Goal: Information Seeking & Learning: Find specific page/section

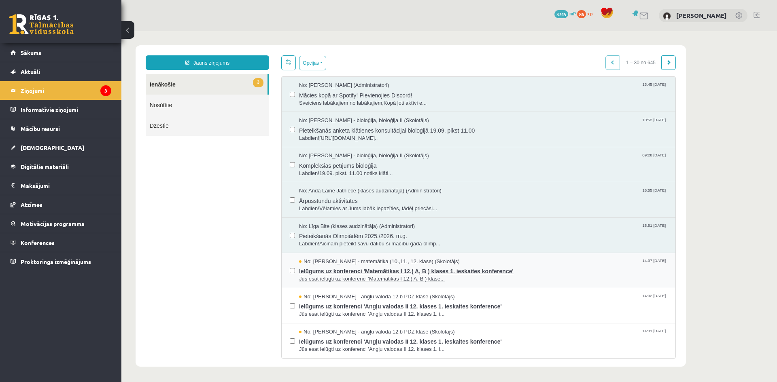
click at [492, 264] on div "No: [PERSON_NAME] - matemātika (10.,11., 12. klase) (Skolotājs) 14:37 [DATE]" at bounding box center [483, 262] width 368 height 8
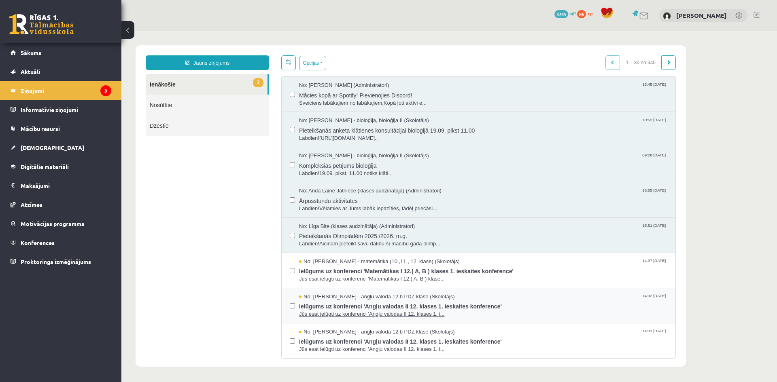
click at [418, 315] on span "Jūs esat ielūgti uz konferenci 'Angļu valodas II 12. klases 1. i..." at bounding box center [483, 315] width 368 height 8
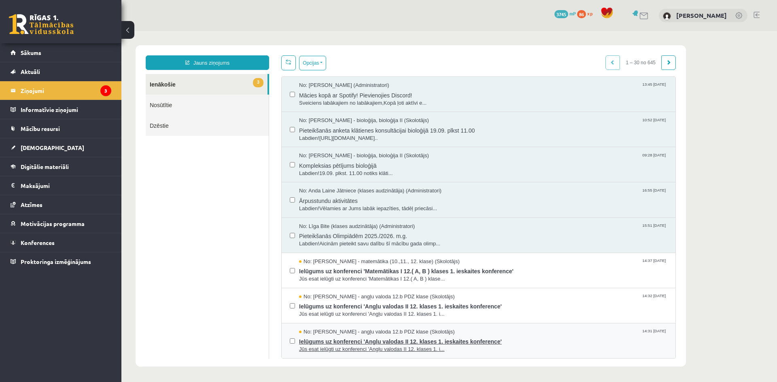
click at [387, 349] on span "Jūs esat ielūgti uz konferenci 'Angļu valodas II 12. klases 1. i..." at bounding box center [483, 350] width 368 height 8
click at [459, 136] on span "Labdien![URL][DOMAIN_NAME].." at bounding box center [483, 139] width 368 height 8
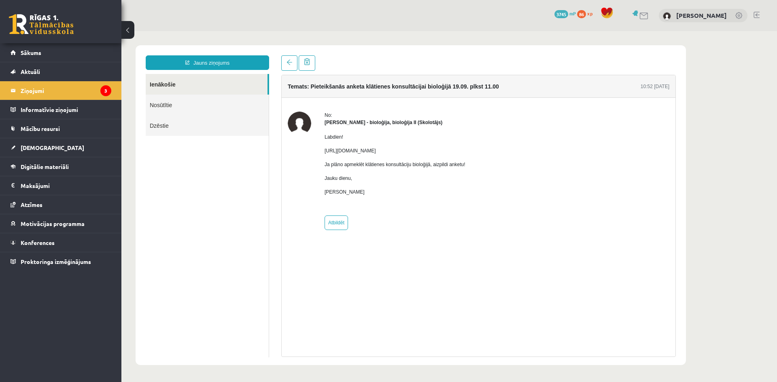
click at [638, 170] on div "No: [PERSON_NAME] - bioloģija, bioloģija II (Skolotājs) Labdien! [URL][DOMAIN_N…" at bounding box center [478, 171] width 381 height 119
drag, startPoint x: 323, startPoint y: 152, endPoint x: 618, endPoint y: 149, distance: 295.3
click at [618, 149] on div "No: [PERSON_NAME] - bioloģija, bioloģija II (Skolotājs) Labdien! [URL][DOMAIN_N…" at bounding box center [478, 171] width 381 height 119
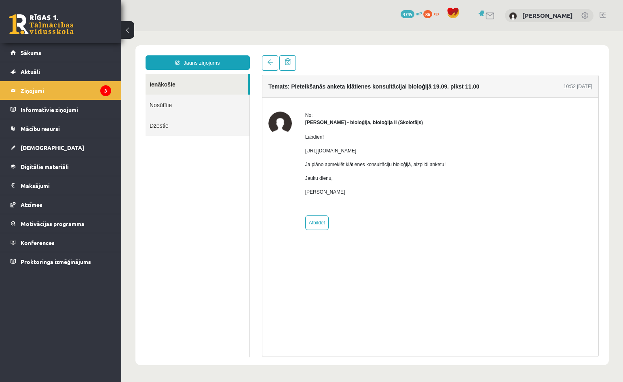
click at [584, 194] on div "No: [PERSON_NAME] - bioloģija, bioloģija II (Skolotājs) Labdien! [URL][DOMAIN_N…" at bounding box center [431, 171] width 324 height 119
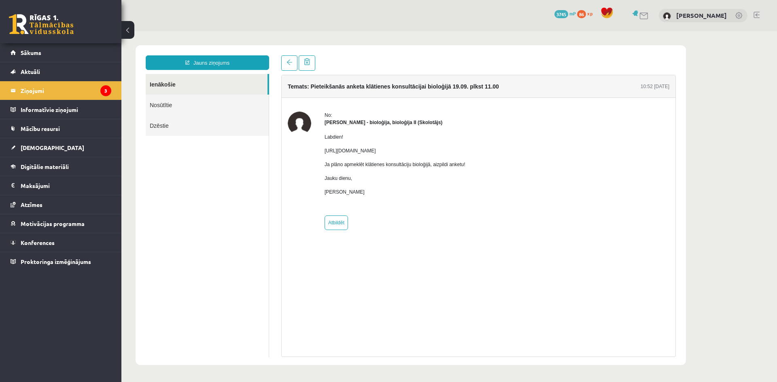
click at [465, 150] on p "[URL][DOMAIN_NAME]" at bounding box center [394, 150] width 141 height 7
drag, startPoint x: 541, startPoint y: 150, endPoint x: 514, endPoint y: 159, distance: 27.8
click at [465, 159] on div "Labdien! [URL][DOMAIN_NAME] Ja plāno apmeklēt klātienes konsultāciju bioloģijā,…" at bounding box center [394, 167] width 141 height 83
click at [465, 150] on p "[URL][DOMAIN_NAME]" at bounding box center [394, 150] width 141 height 7
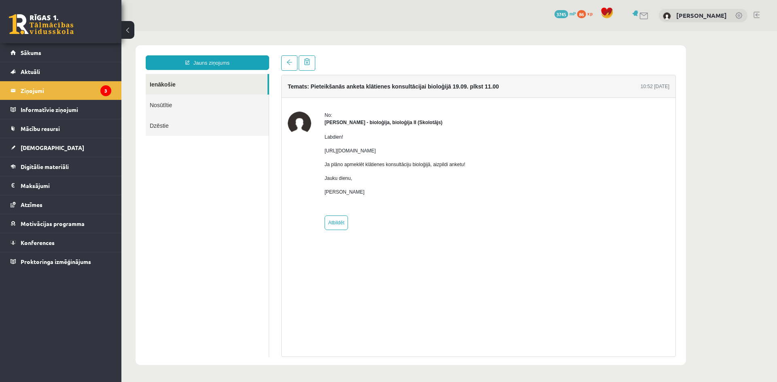
click at [465, 150] on p "[URL][DOMAIN_NAME]" at bounding box center [394, 150] width 141 height 7
copy p "[URL][DOMAIN_NAME]"
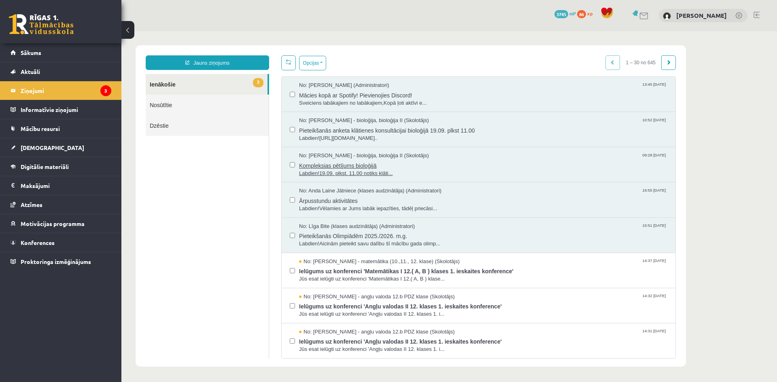
click at [354, 165] on span "Kompleksias pētījums bioloģijā" at bounding box center [483, 165] width 368 height 10
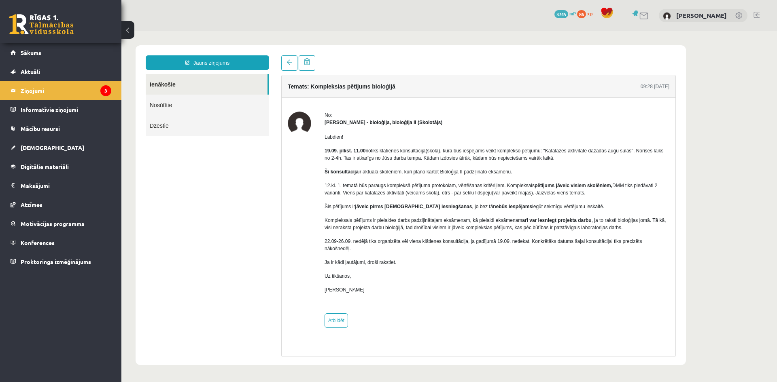
click at [756, 15] on link at bounding box center [756, 15] width 6 height 6
